Goal: Transaction & Acquisition: Purchase product/service

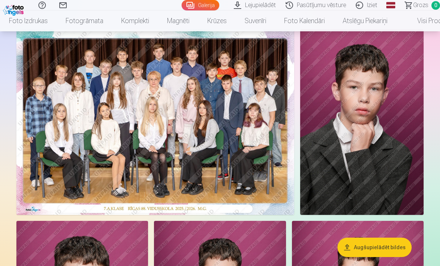
scroll to position [52, 0]
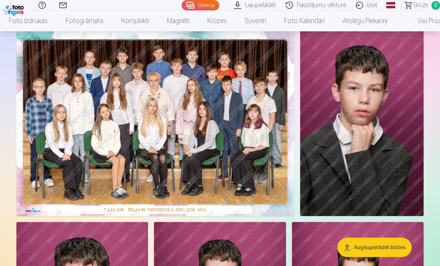
click at [223, 142] on img at bounding box center [155, 123] width 278 height 185
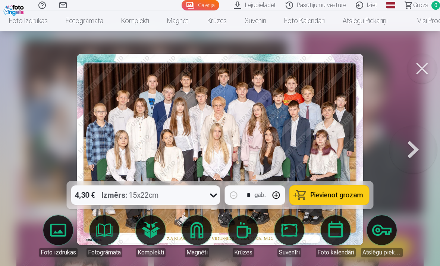
click at [322, 199] on span "Pievienot grozam" at bounding box center [337, 195] width 53 height 7
click at [421, 69] on button at bounding box center [423, 69] width 30 height 30
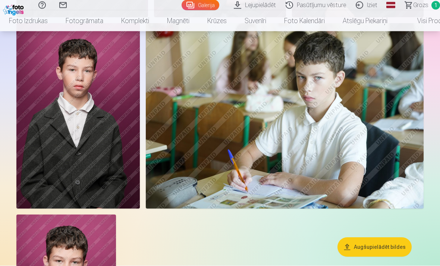
scroll to position [454, 0]
click at [374, 137] on img at bounding box center [285, 115] width 278 height 185
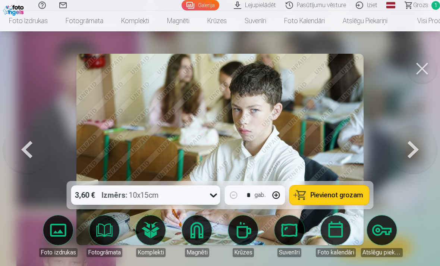
click at [325, 199] on span "Pievienot grozam" at bounding box center [337, 195] width 53 height 7
click at [419, 67] on button at bounding box center [423, 69] width 30 height 30
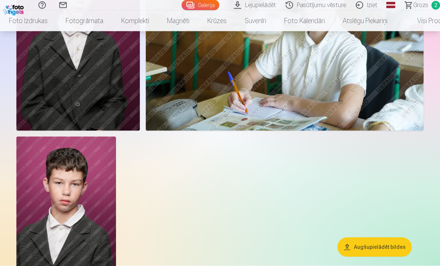
scroll to position [561, 0]
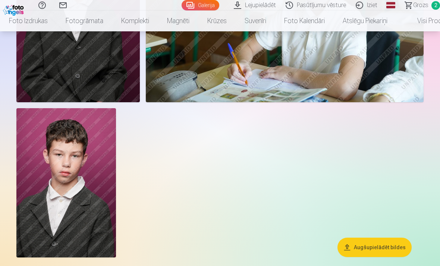
click at [89, 207] on img at bounding box center [66, 182] width 100 height 149
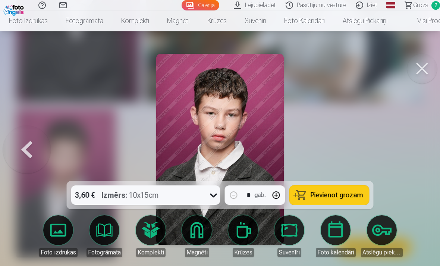
click at [330, 199] on span "Pievienot grozam" at bounding box center [337, 195] width 53 height 7
click at [415, 73] on button at bounding box center [423, 69] width 30 height 30
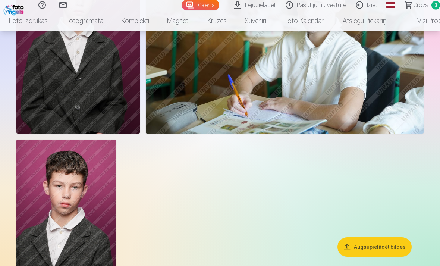
scroll to position [529, 0]
click at [260, 7] on link "Lejupielādēt" at bounding box center [256, 5] width 52 height 10
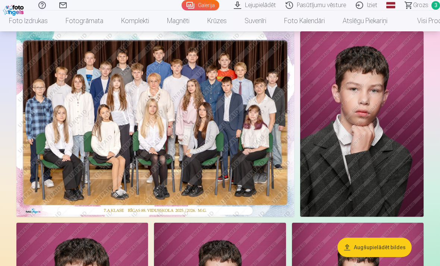
scroll to position [34, 0]
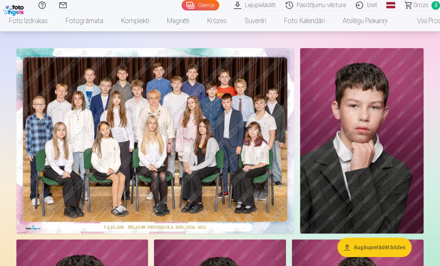
click at [388, 157] on img at bounding box center [362, 140] width 124 height 185
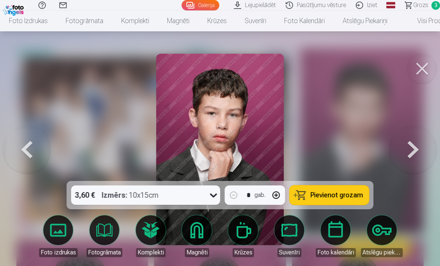
click at [331, 194] on span "Pievienot grozam" at bounding box center [337, 195] width 53 height 7
click at [422, 5] on span "Grozs" at bounding box center [420, 5] width 15 height 9
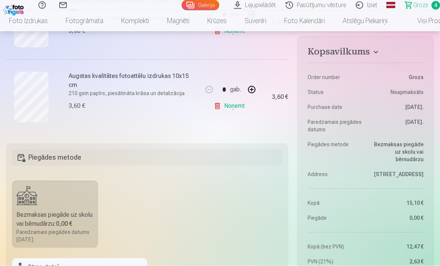
scroll to position [359, 0]
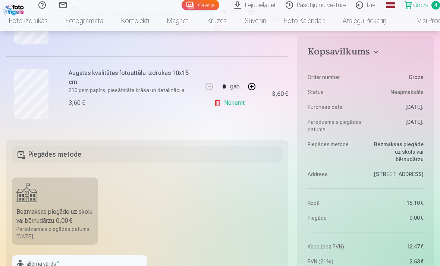
click at [32, 155] on h5 "Piegādes metode" at bounding box center [147, 155] width 271 height 16
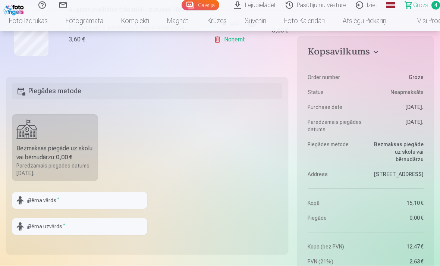
scroll to position [425, 0]
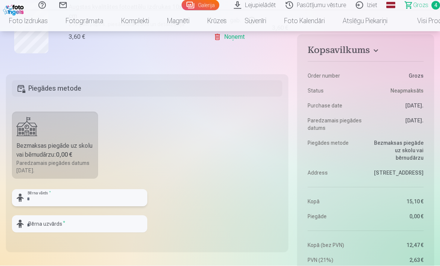
click at [41, 200] on input "text" at bounding box center [79, 198] width 135 height 17
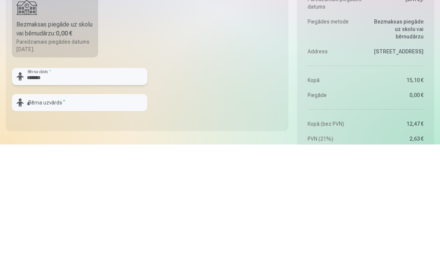
type input "*******"
click at [38, 216] on input "text" at bounding box center [79, 224] width 135 height 17
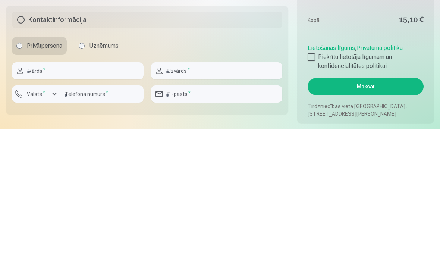
scroll to position [555, 0]
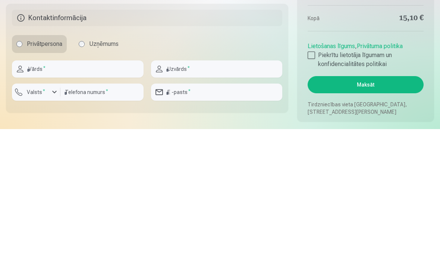
type input "********"
click at [52, 197] on input "text" at bounding box center [78, 205] width 132 height 17
type input "***"
type input "********"
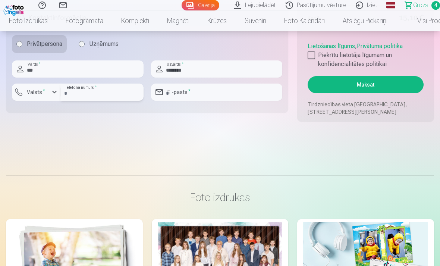
click at [78, 97] on input "number" at bounding box center [101, 92] width 83 height 17
type input "********"
click at [198, 92] on input "email" at bounding box center [217, 92] width 132 height 17
type input "**********"
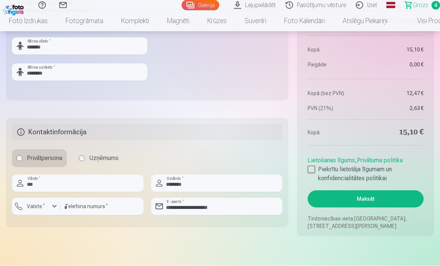
scroll to position [578, 0]
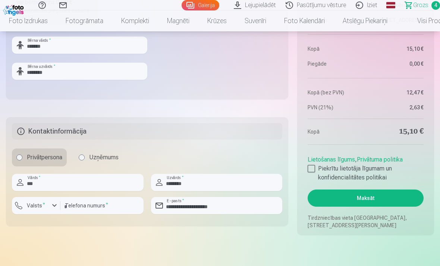
click at [313, 170] on div at bounding box center [311, 168] width 7 height 7
click at [372, 201] on button "Maksāt" at bounding box center [366, 198] width 116 height 17
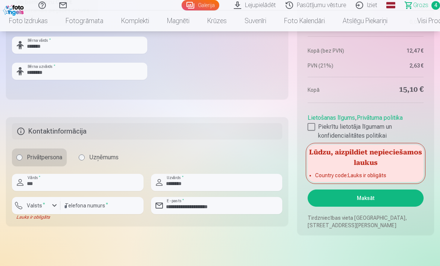
click at [52, 206] on div "button" at bounding box center [54, 205] width 9 height 9
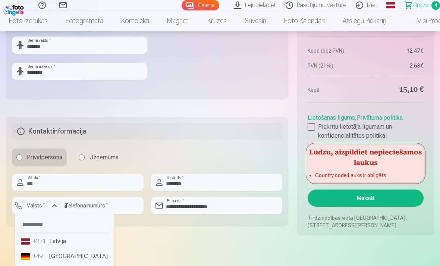
click at [58, 238] on li "+371 Latvija" at bounding box center [64, 241] width 93 height 15
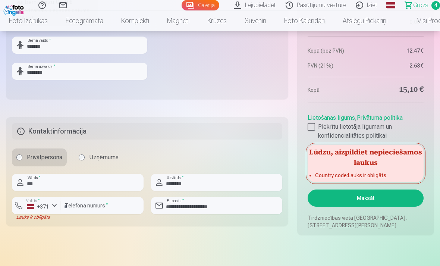
click at [370, 198] on button "Maksāt" at bounding box center [366, 198] width 116 height 17
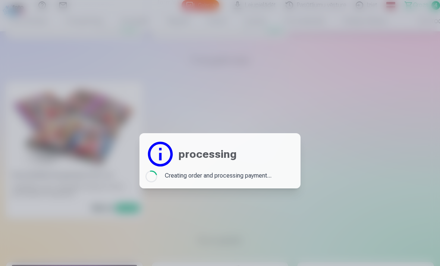
scroll to position [0, 0]
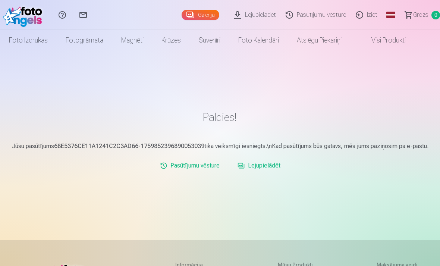
click at [265, 166] on link "Lejupielādēt" at bounding box center [259, 165] width 49 height 15
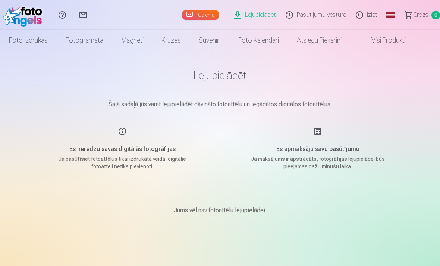
click at [199, 19] on link "Galerija" at bounding box center [201, 15] width 38 height 10
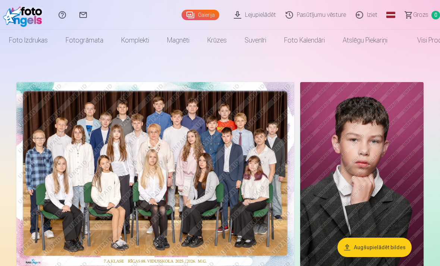
click at [321, 15] on link "Pasūtījumu vēsture" at bounding box center [317, 15] width 70 height 30
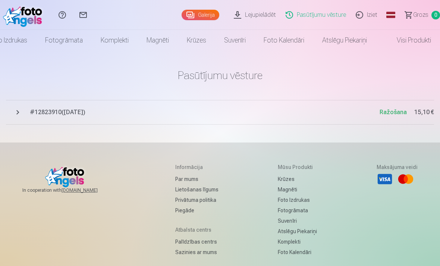
scroll to position [0, 24]
click at [115, 40] on link "Komplekti" at bounding box center [115, 40] width 46 height 21
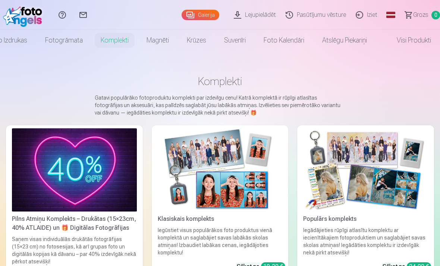
click at [198, 16] on link "Galerija" at bounding box center [201, 15] width 38 height 10
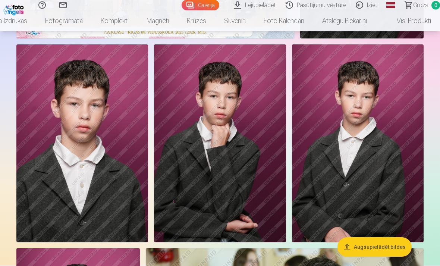
scroll to position [229, 0]
click at [248, 194] on img at bounding box center [220, 143] width 132 height 198
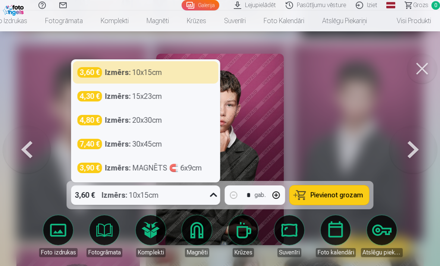
click at [424, 70] on button at bounding box center [423, 69] width 30 height 30
